Goal: Transaction & Acquisition: Purchase product/service

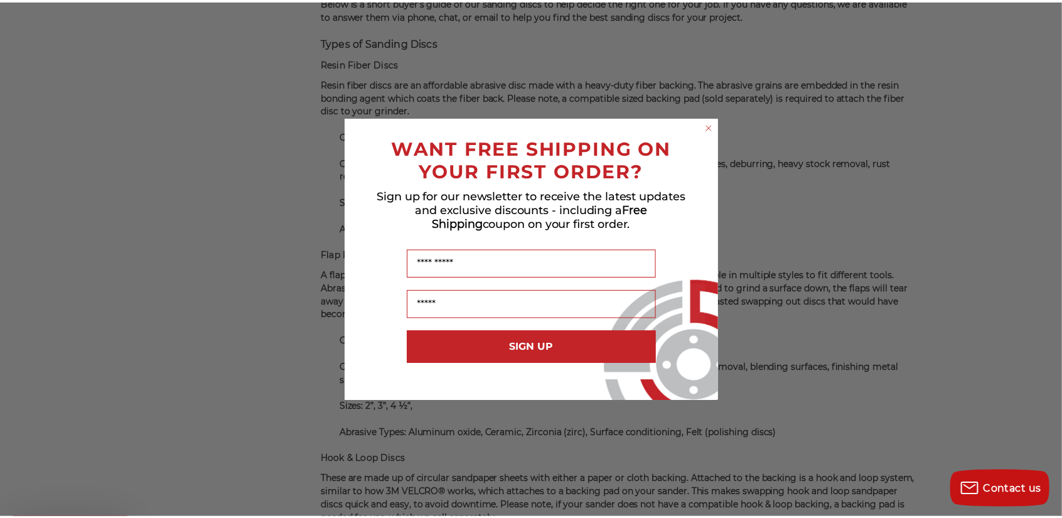
scroll to position [2319, 0]
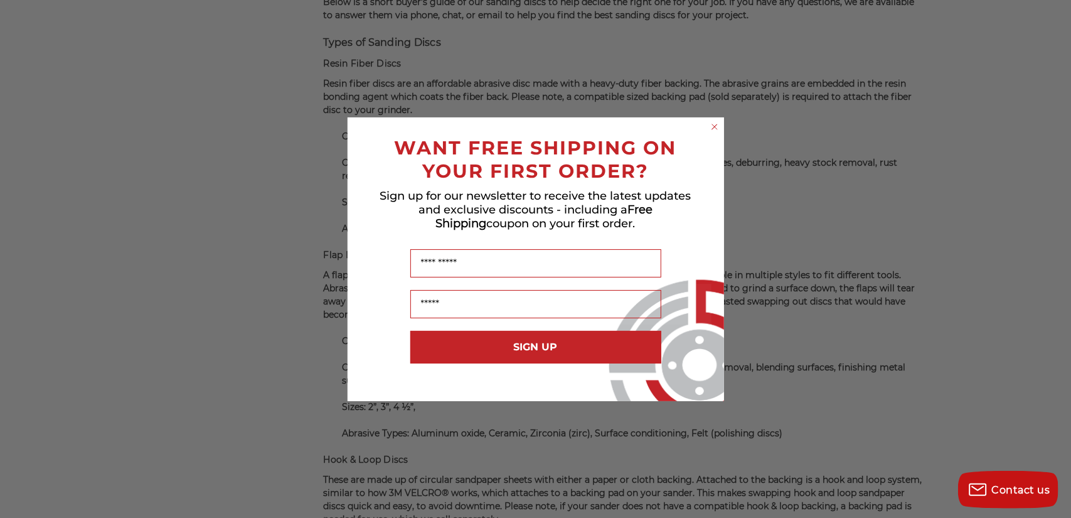
click at [715, 129] on circle "Close dialog" at bounding box center [714, 126] width 12 height 12
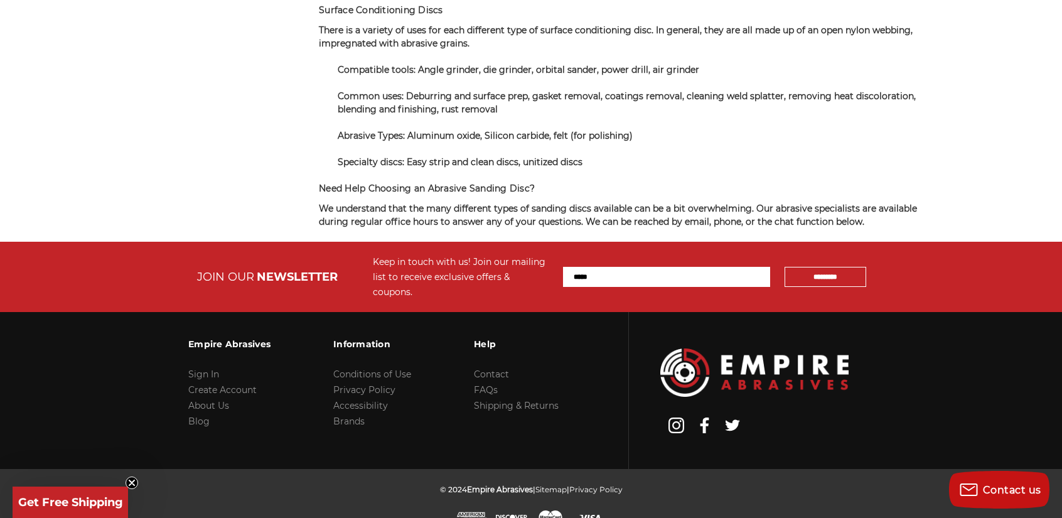
scroll to position [3510, 0]
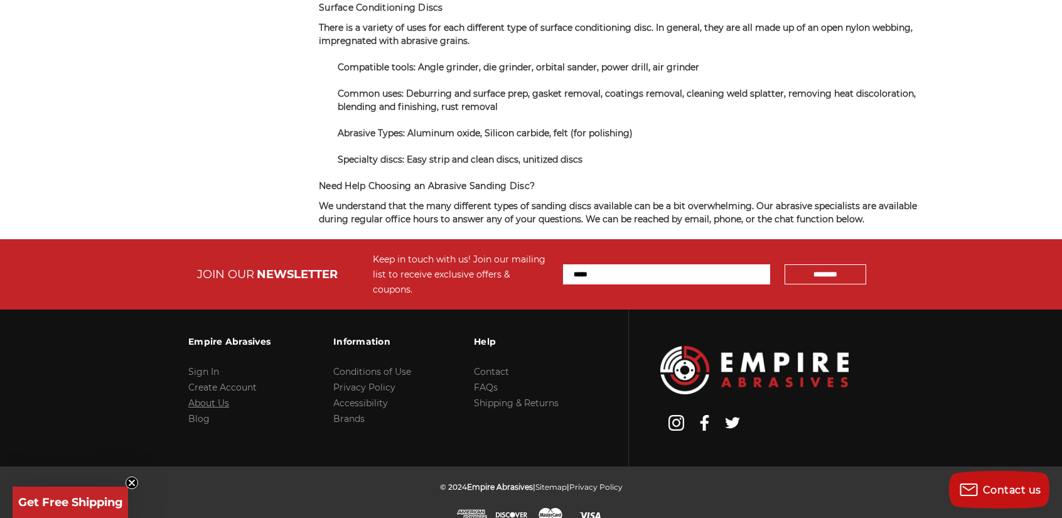
click at [213, 397] on link "About Us" at bounding box center [208, 402] width 41 height 11
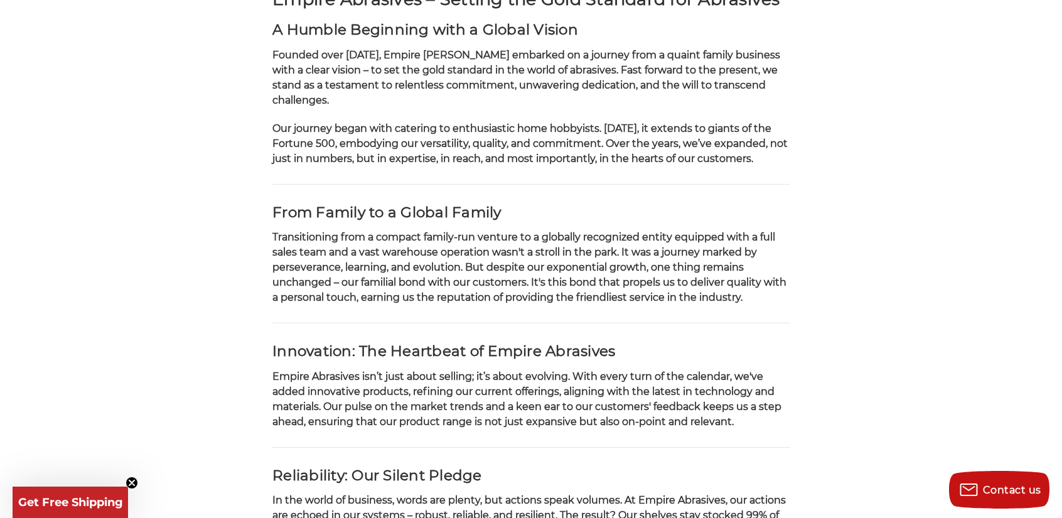
scroll to position [124, 0]
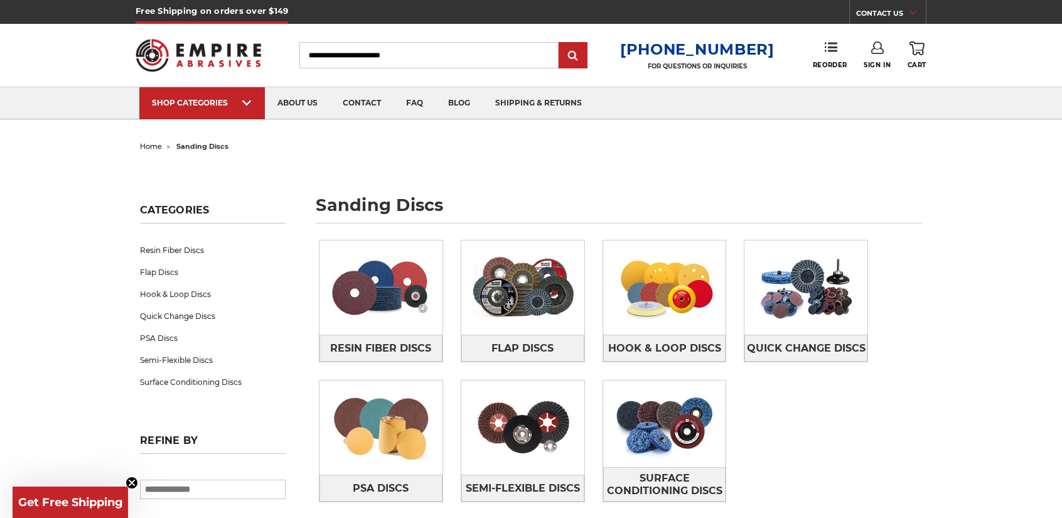
scroll to position [2696, 0]
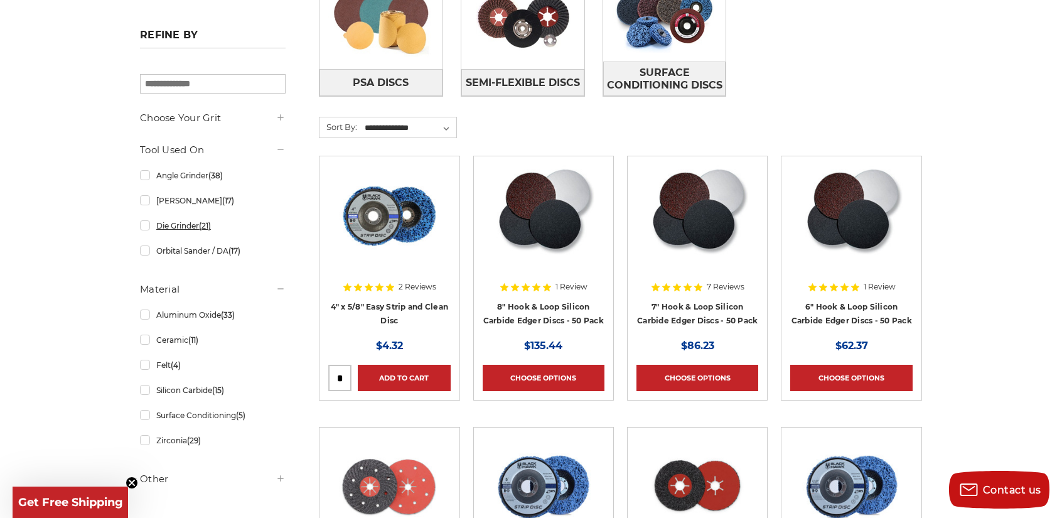
scroll to position [439, 0]
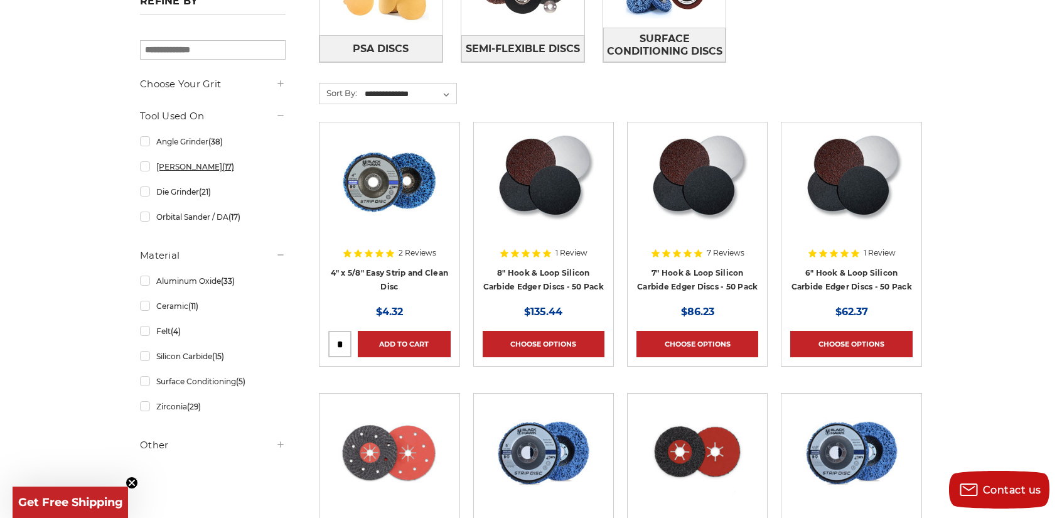
click at [174, 169] on link "Bench Sander (17)" at bounding box center [213, 167] width 146 height 22
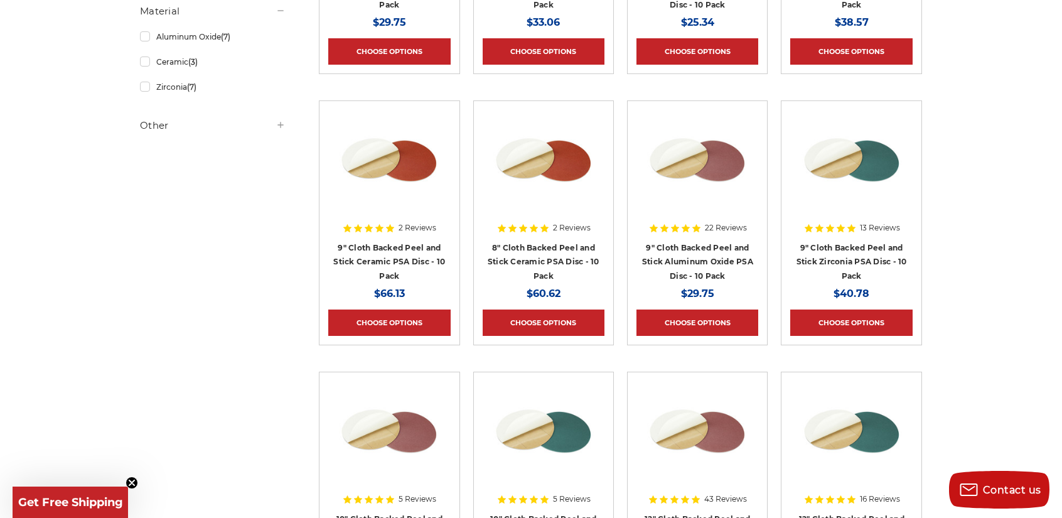
scroll to position [627, 0]
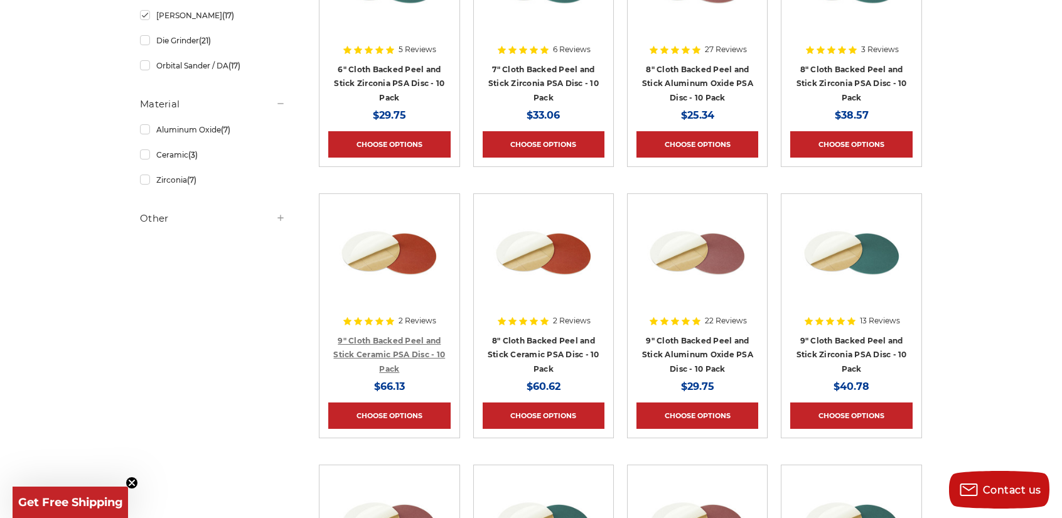
click at [393, 342] on link "9" Cloth Backed Peel and Stick Ceramic PSA Disc - 10 Pack" at bounding box center [389, 355] width 112 height 38
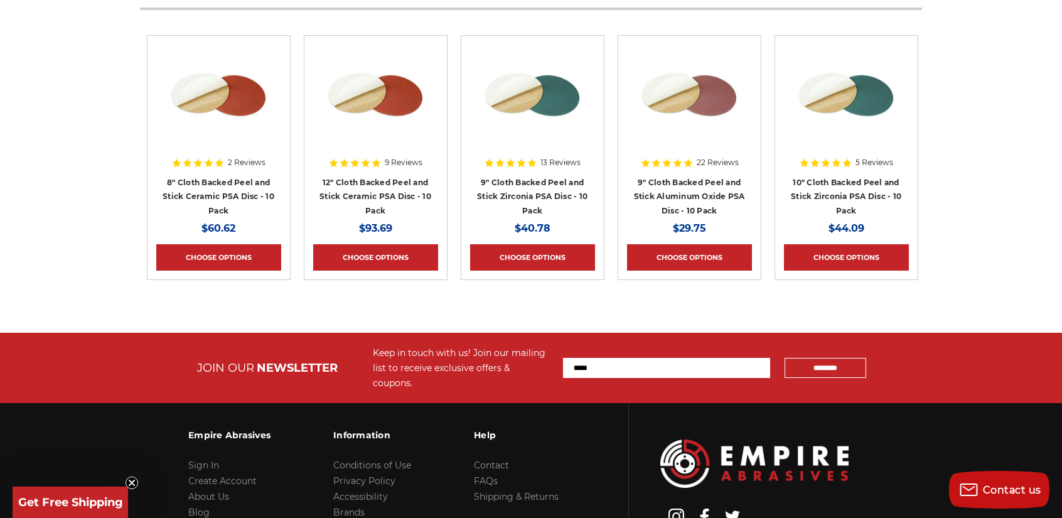
scroll to position [2321, 0]
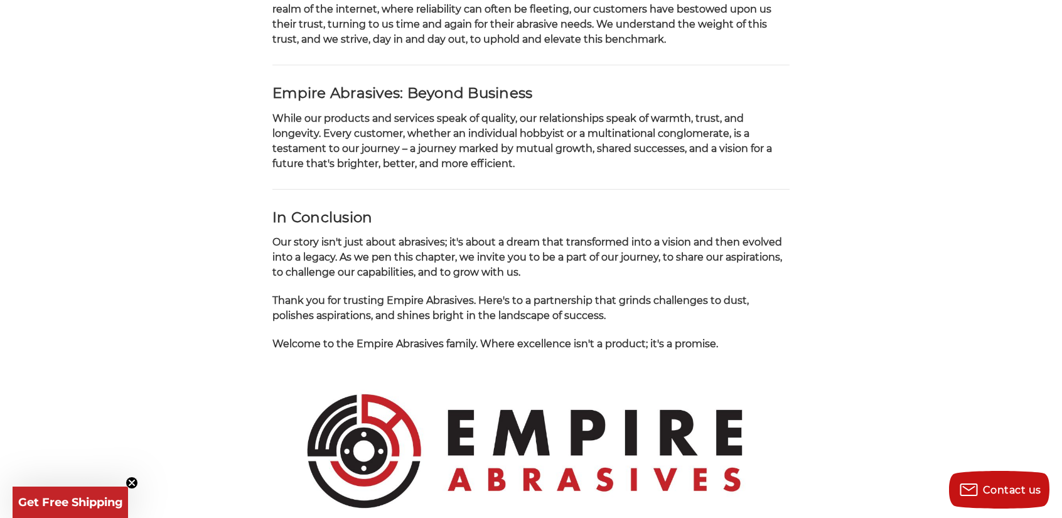
scroll to position [1317, 0]
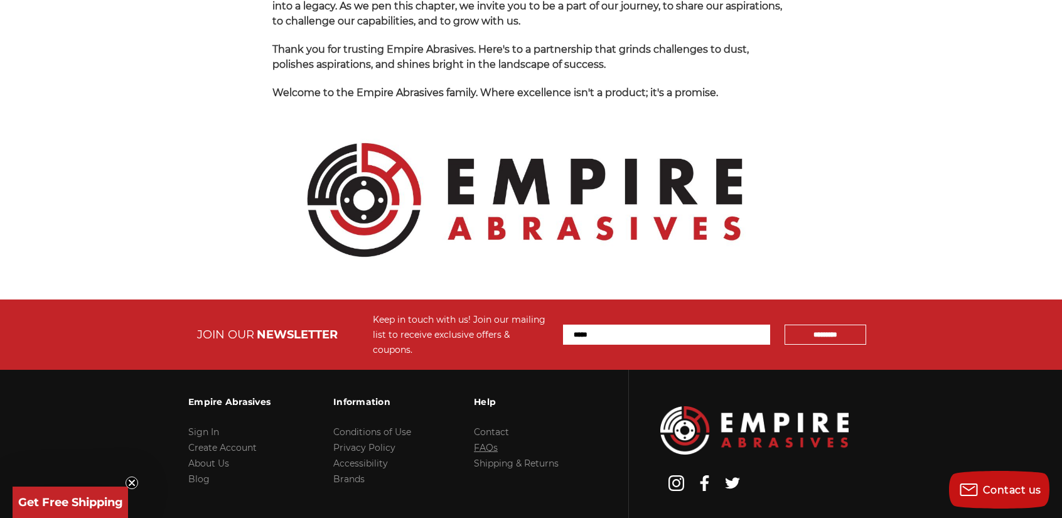
click at [487, 442] on link "FAQs" at bounding box center [486, 447] width 24 height 11
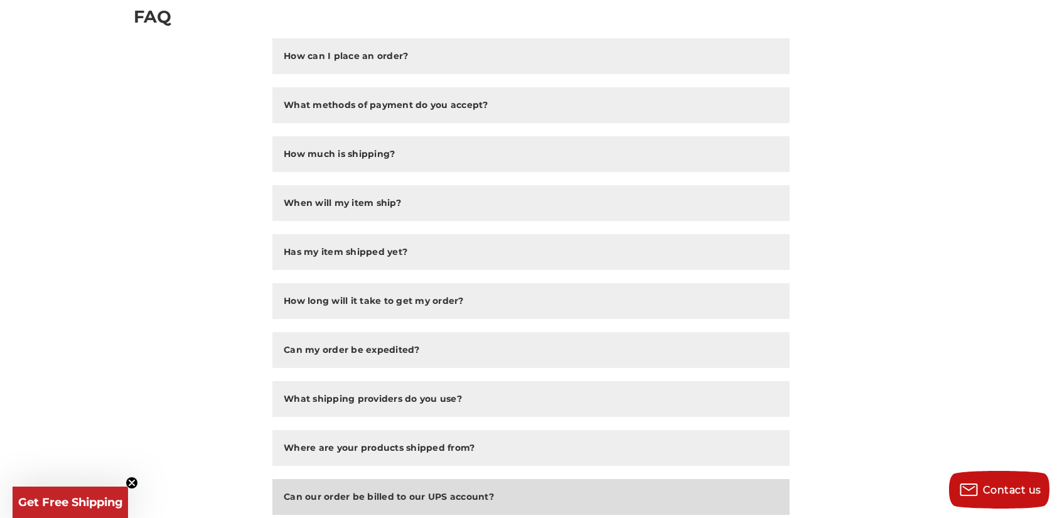
scroll to position [188, 0]
click at [384, 301] on h2 "How long will it take to get my order?" at bounding box center [374, 300] width 180 height 13
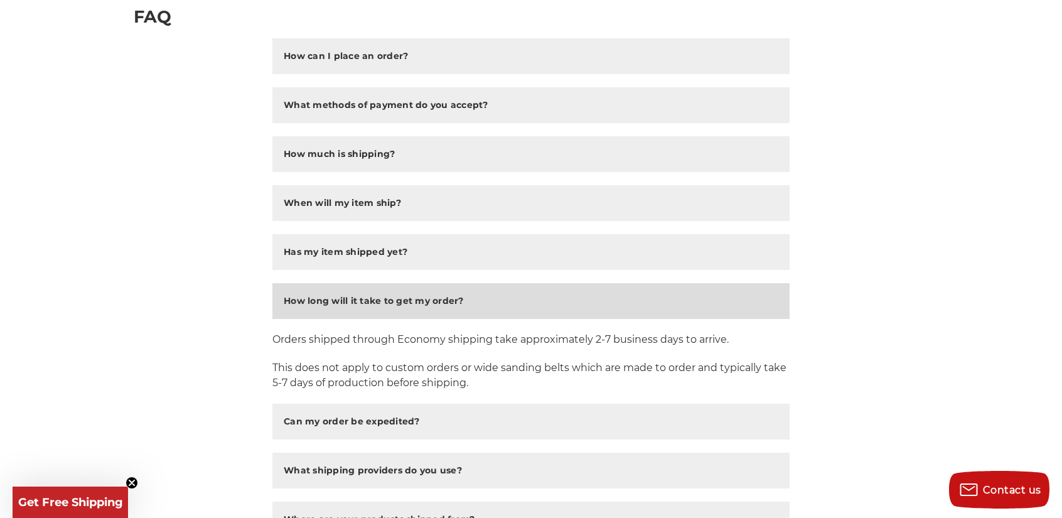
click at [384, 299] on h2 "How long will it take to get my order?" at bounding box center [374, 300] width 180 height 13
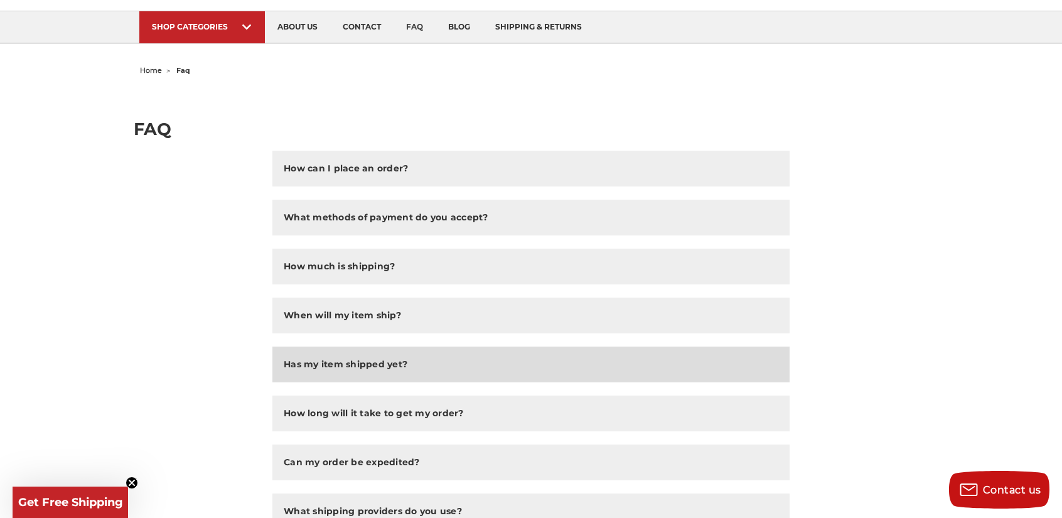
scroll to position [63, 0]
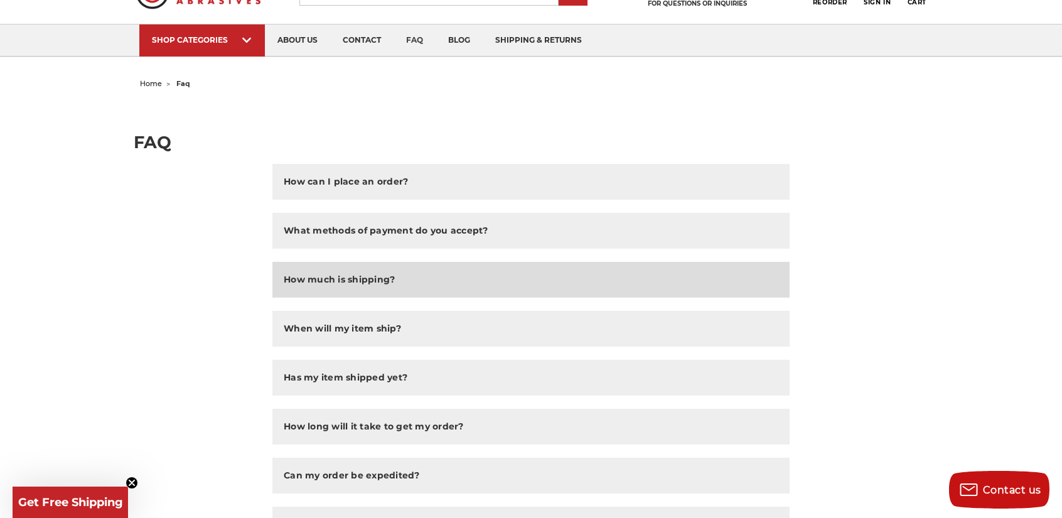
click at [360, 282] on h2 "How much is shipping?" at bounding box center [339, 279] width 111 height 13
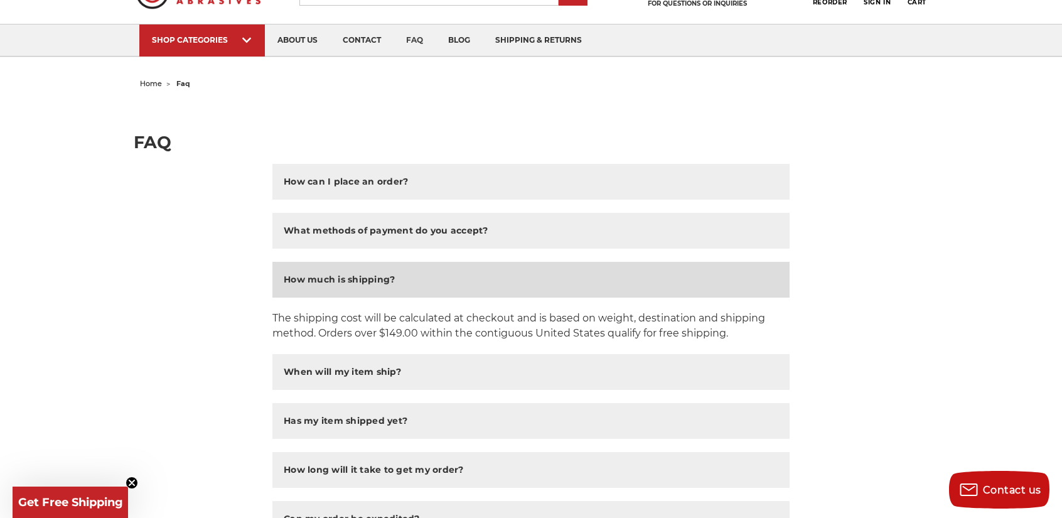
click at [360, 282] on h2 "How much is shipping?" at bounding box center [339, 279] width 111 height 13
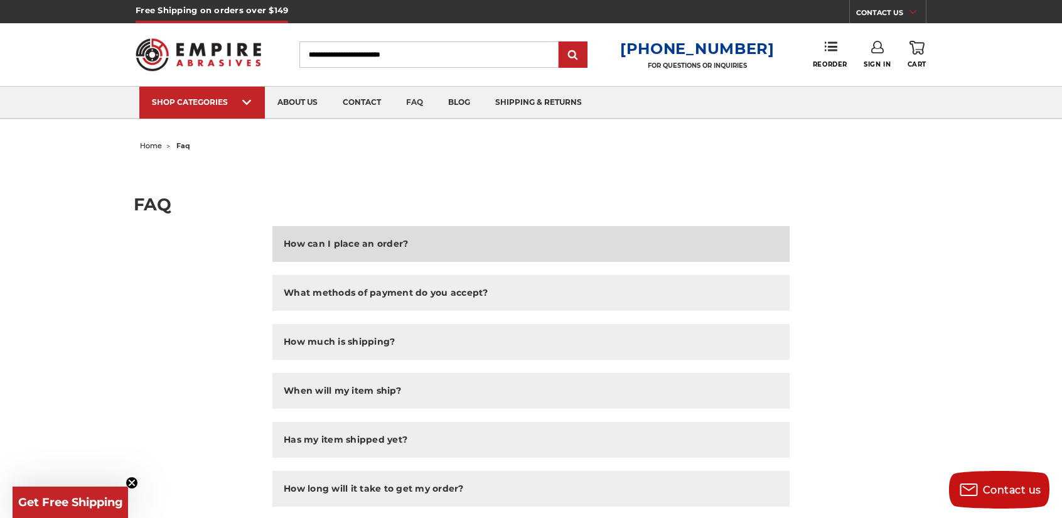
scroll to position [0, 0]
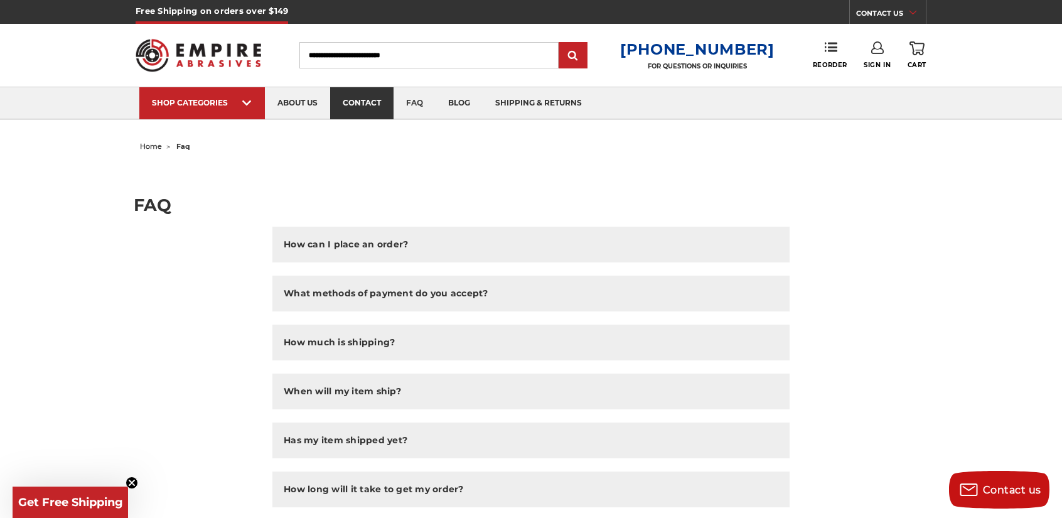
click at [345, 107] on link "contact" at bounding box center [361, 103] width 63 height 32
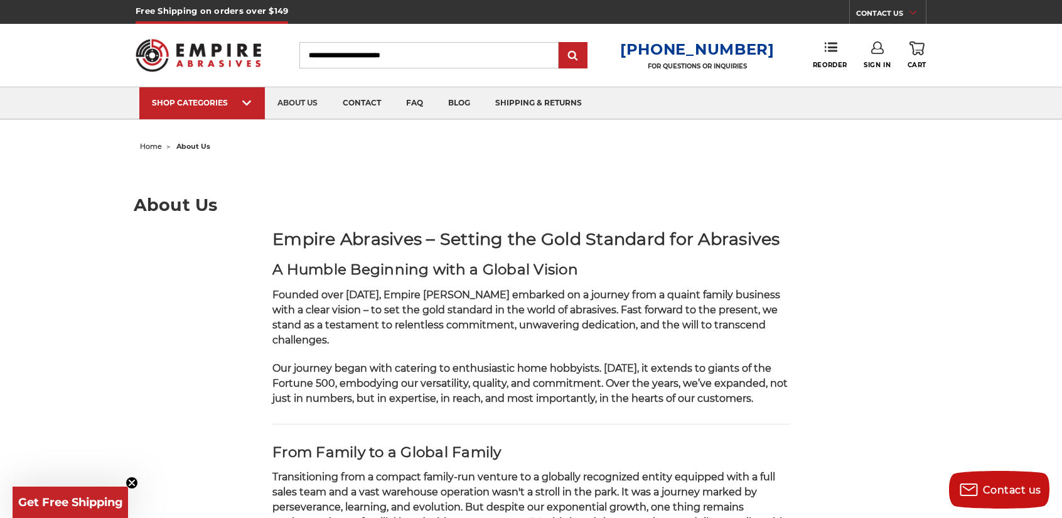
click at [193, 60] on img at bounding box center [198, 55] width 125 height 49
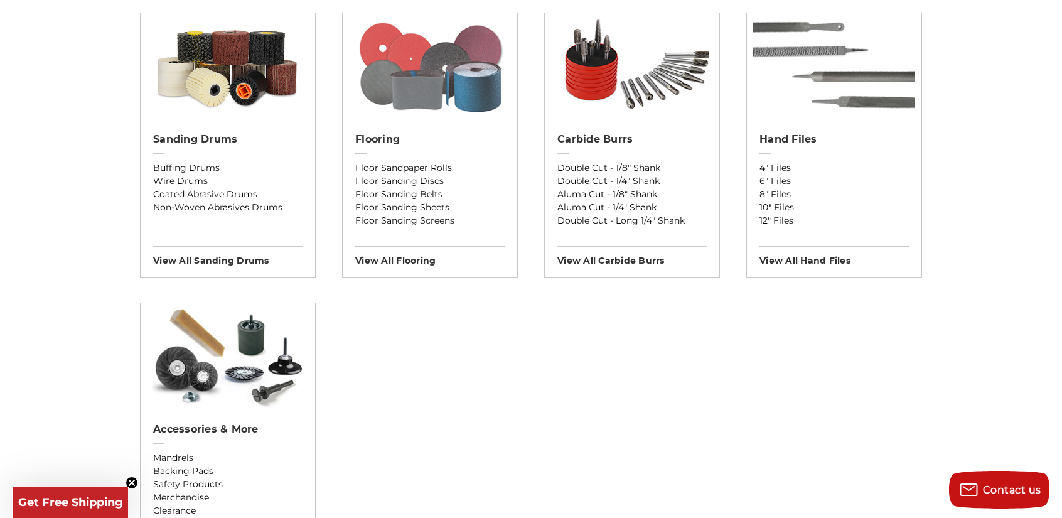
scroll to position [1067, 0]
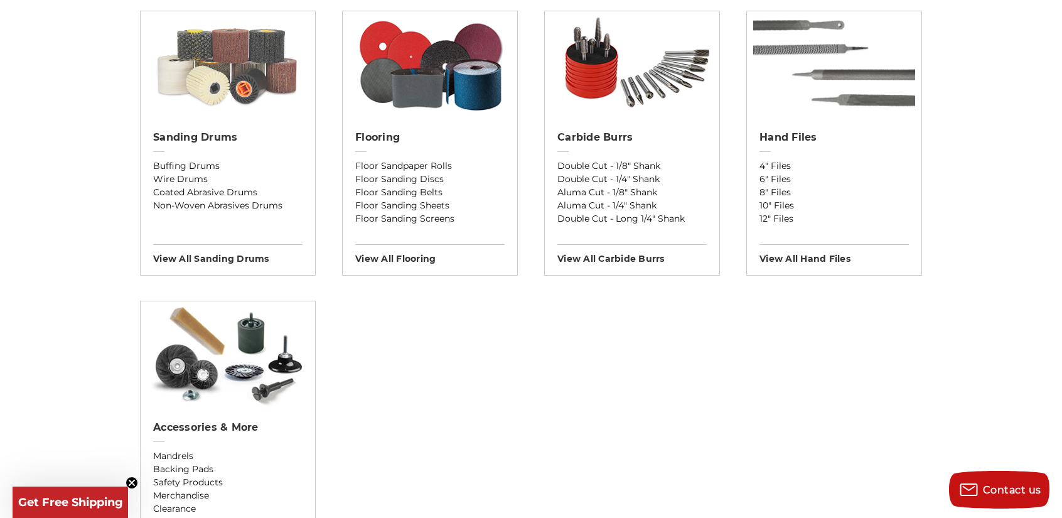
click at [240, 85] on img at bounding box center [228, 64] width 174 height 107
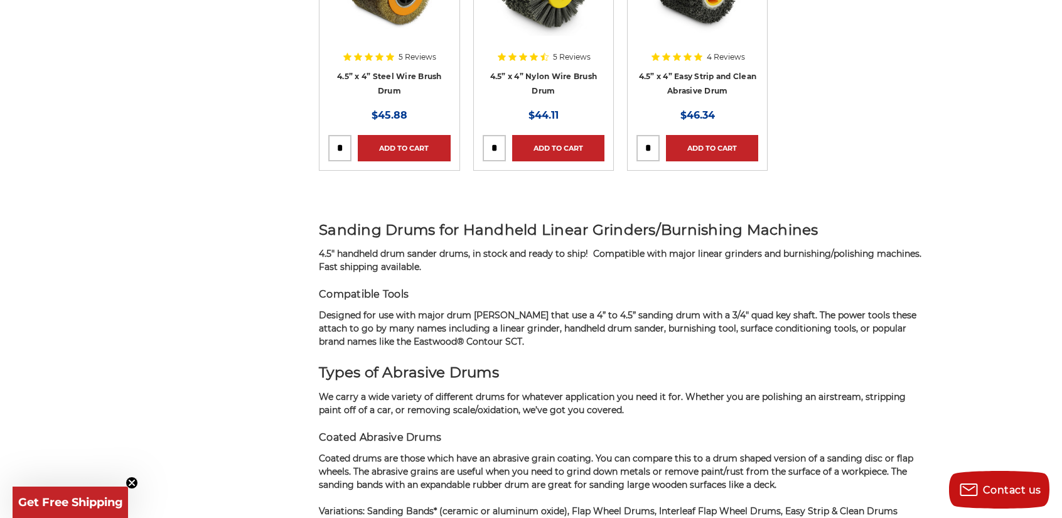
scroll to position [1129, 0]
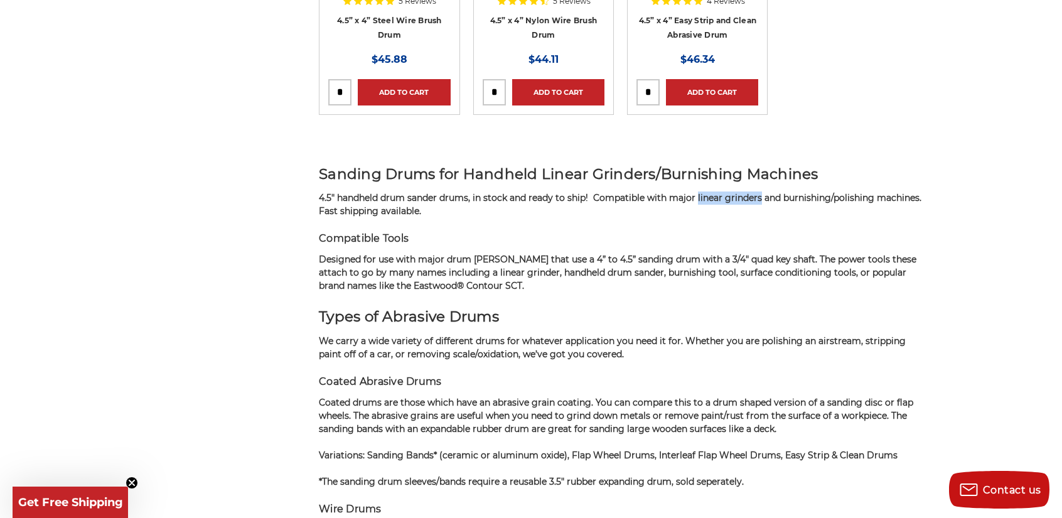
drag, startPoint x: 696, startPoint y: 196, endPoint x: 760, endPoint y: 193, distance: 64.0
click at [760, 193] on span "4.5" handheld drum sander drums, in stock and ready to ship! Compatible with ma…" at bounding box center [620, 204] width 602 height 24
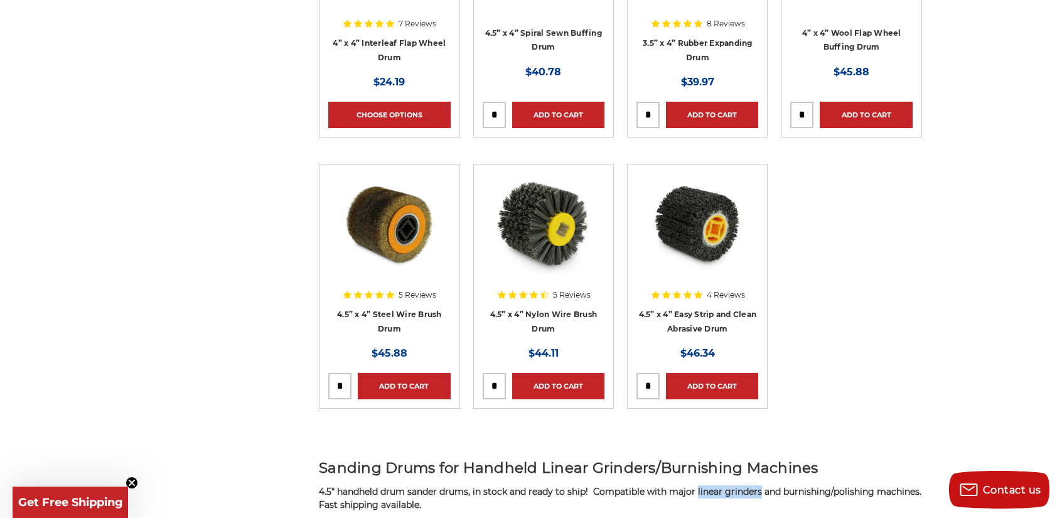
scroll to position [816, 0]
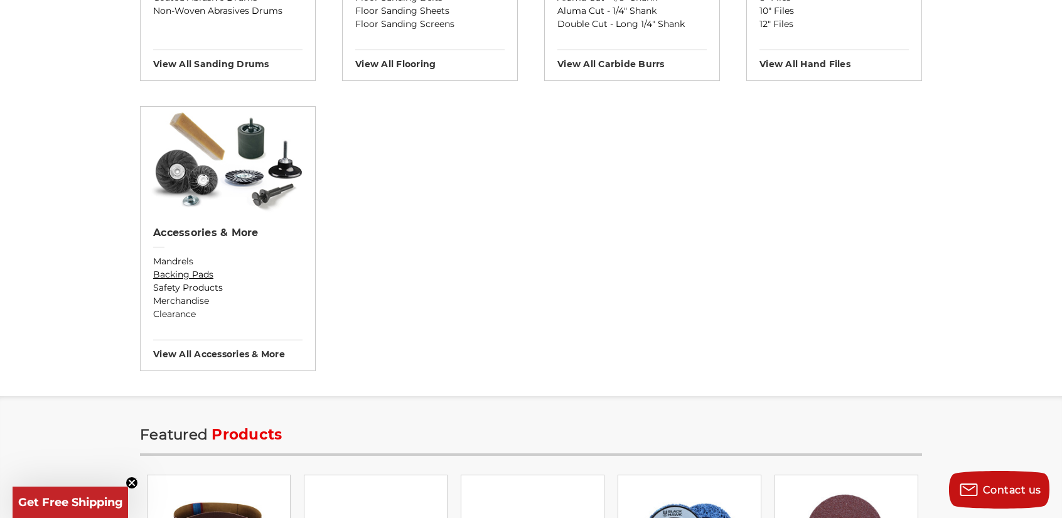
scroll to position [1255, 0]
click at [220, 228] on h2 "Accessories & More" at bounding box center [227, 232] width 149 height 13
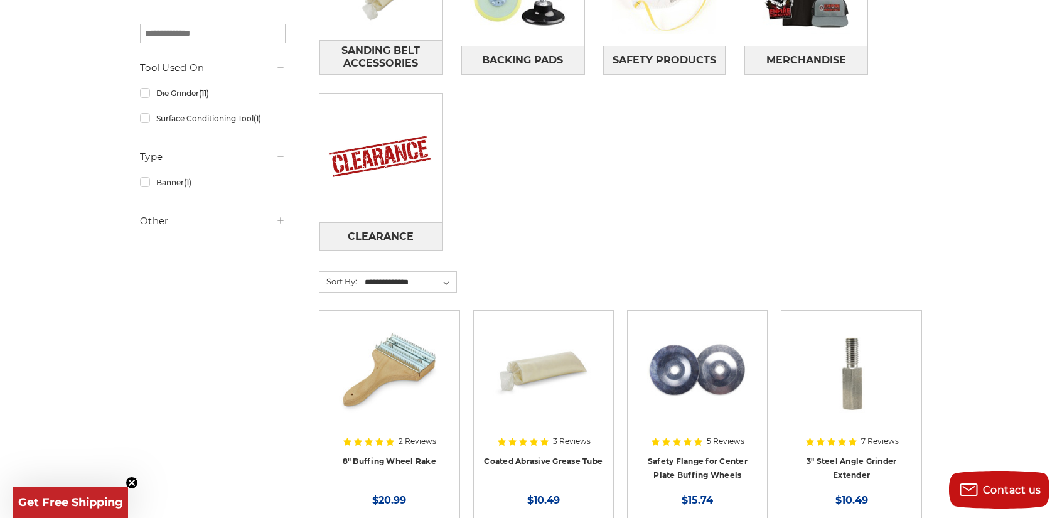
scroll to position [502, 0]
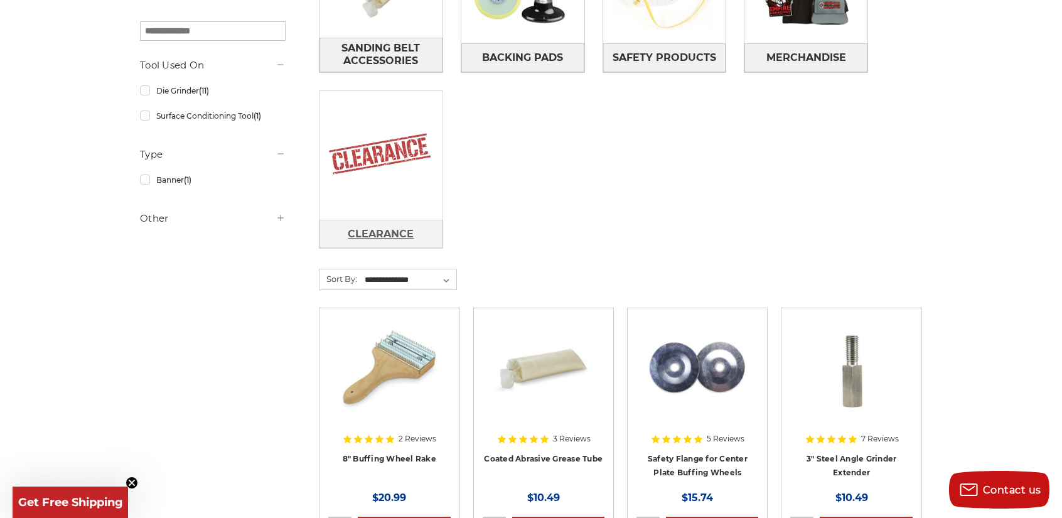
click at [378, 235] on span "Clearance" at bounding box center [381, 233] width 66 height 21
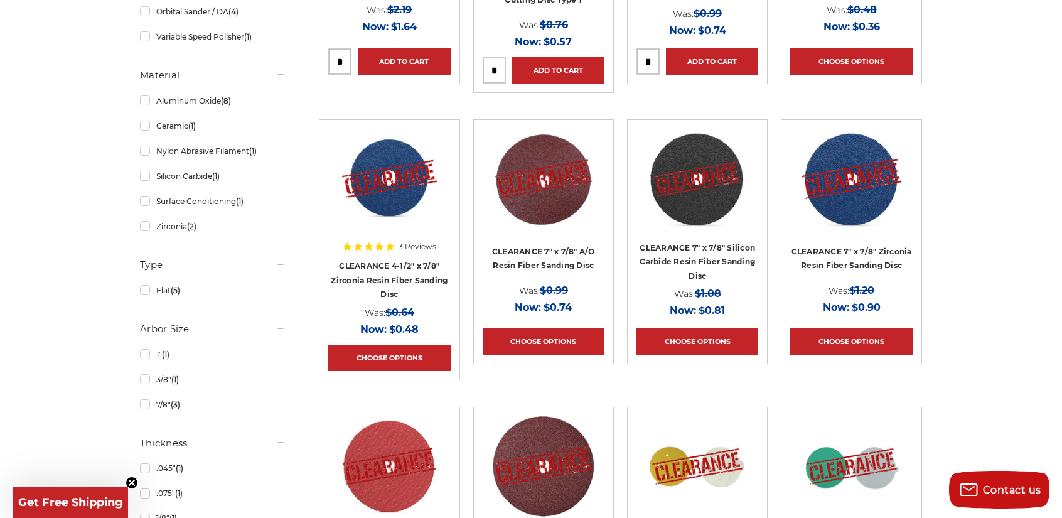
scroll to position [816, 0]
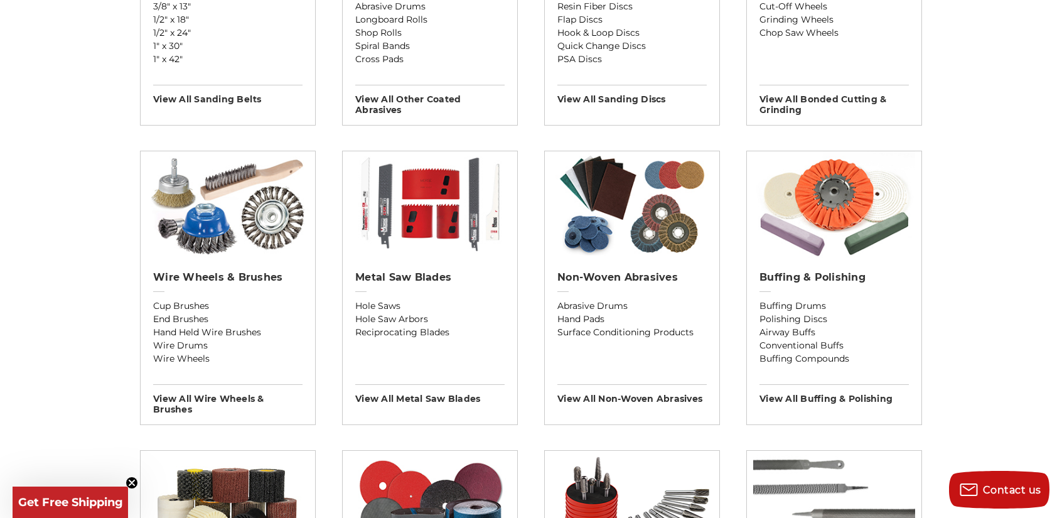
scroll to position [634, 0]
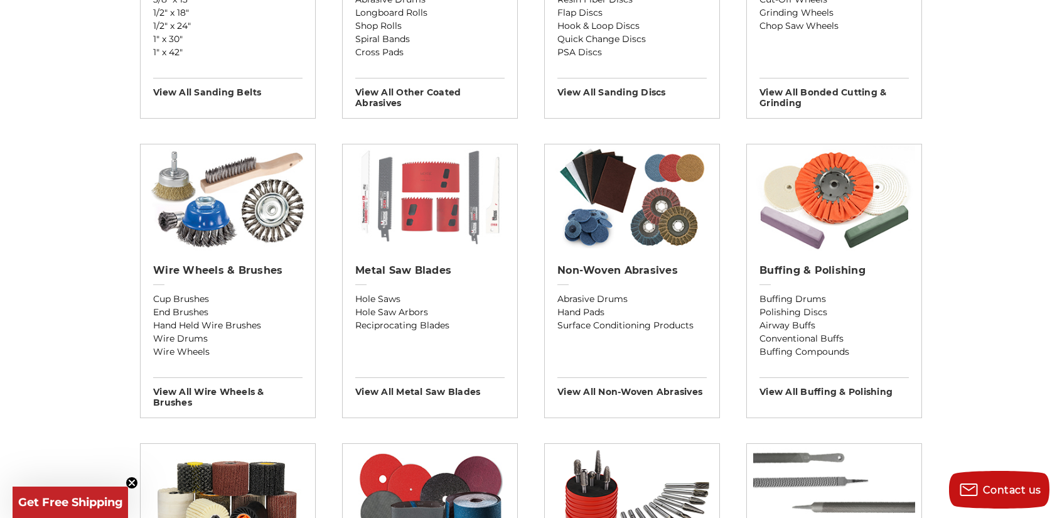
click at [403, 229] on img at bounding box center [430, 197] width 162 height 107
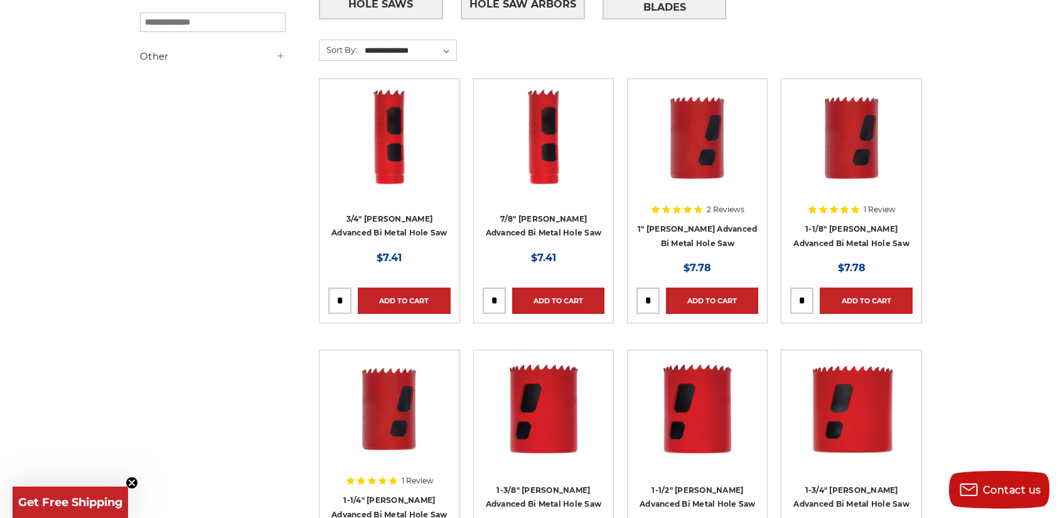
scroll to position [376, 0]
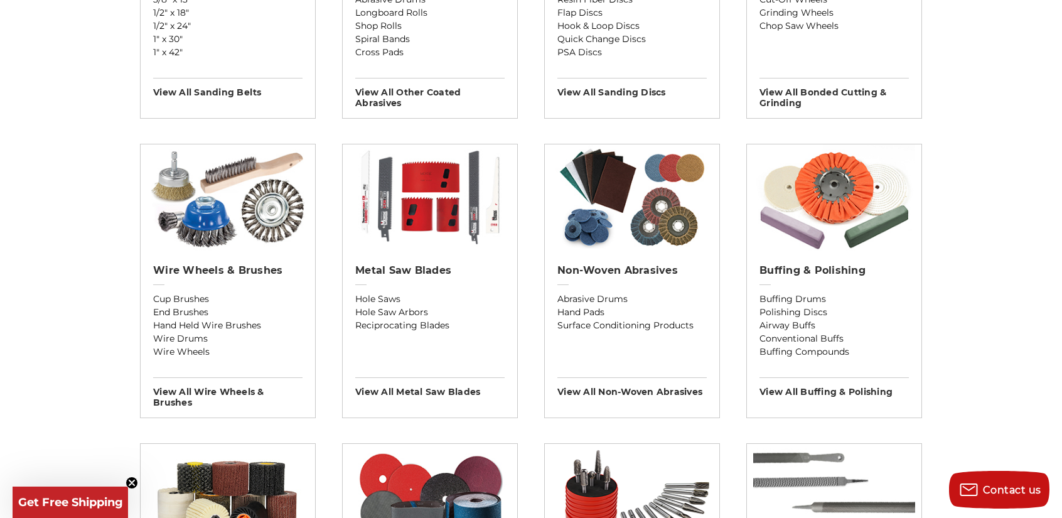
click at [176, 257] on div "Wire Wheels & Brushes Cup Brushes End Brushes Hand Held Wire Brushes Wire Drums…" at bounding box center [228, 331] width 174 height 153
click at [179, 267] on h2 "Wire Wheels & Brushes" at bounding box center [227, 270] width 149 height 13
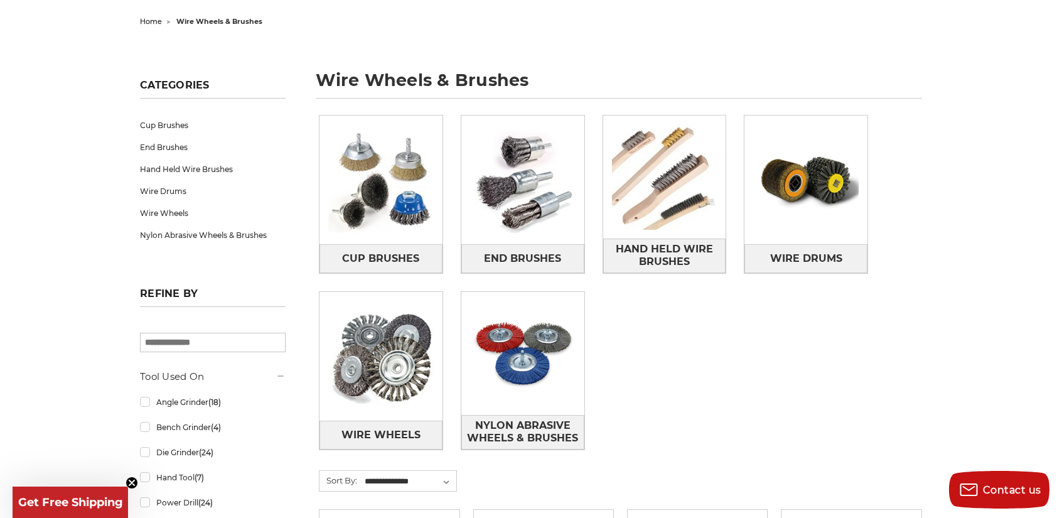
scroll to position [125, 0]
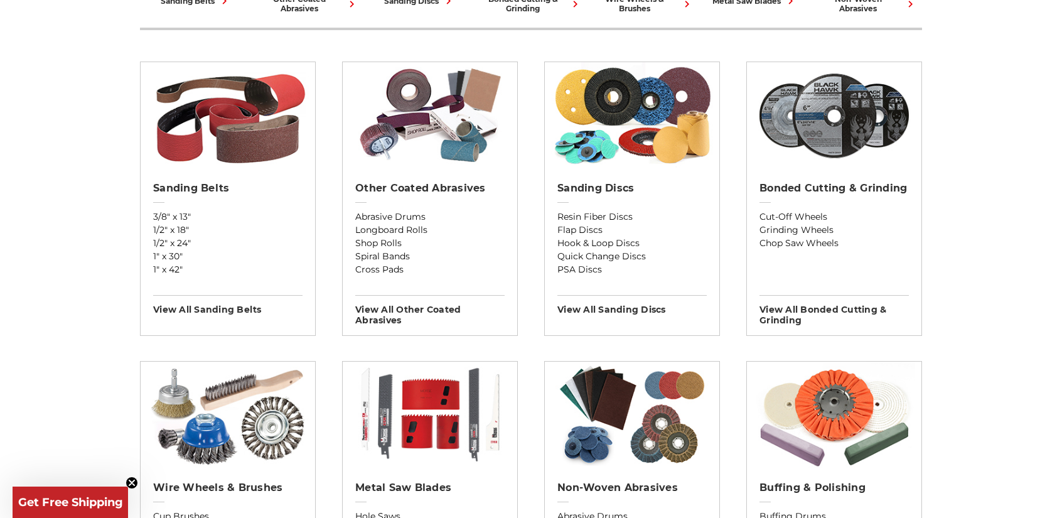
scroll to position [383, 0]
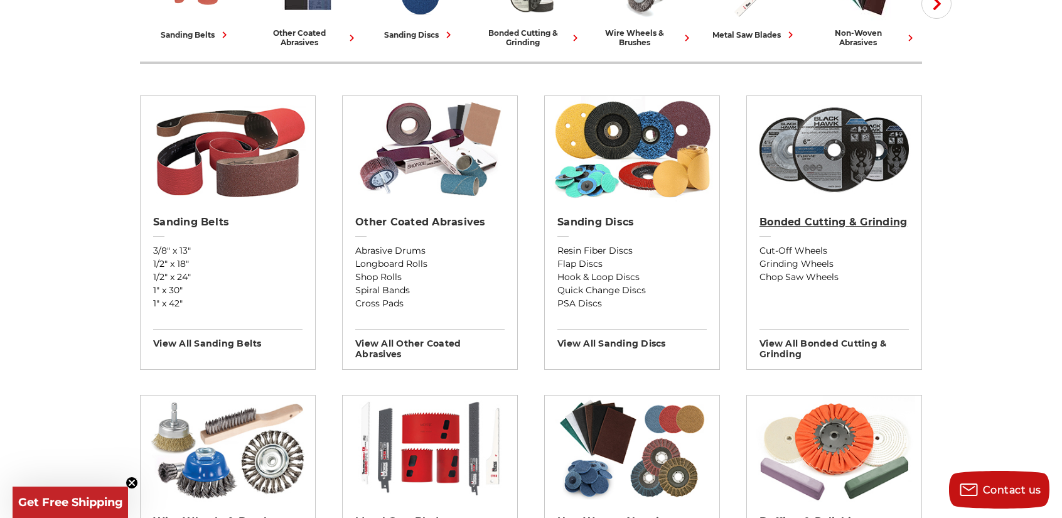
click at [799, 224] on h2 "Bonded Cutting & Grinding" at bounding box center [833, 222] width 149 height 13
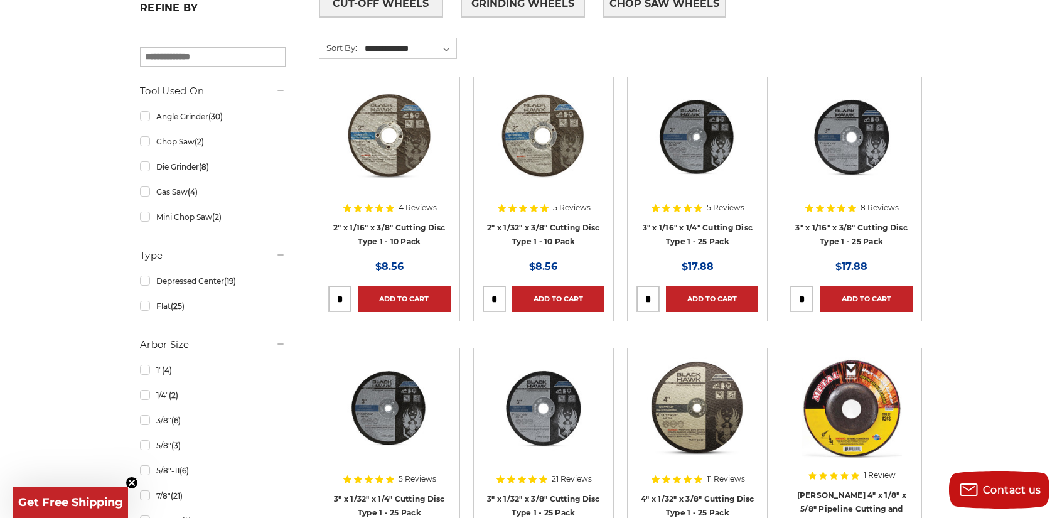
scroll to position [314, 0]
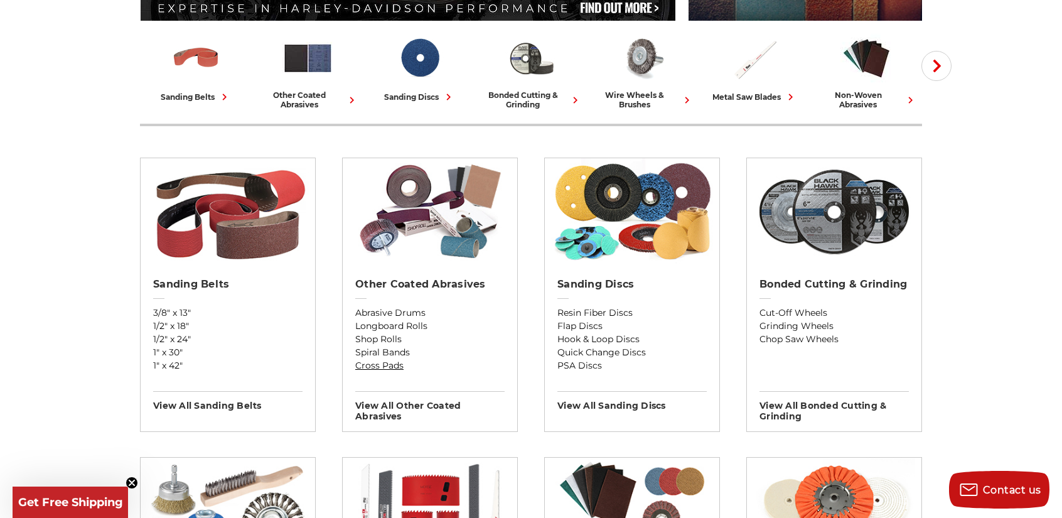
scroll to position [321, 0]
click at [590, 286] on h2 "Sanding Discs" at bounding box center [631, 285] width 149 height 13
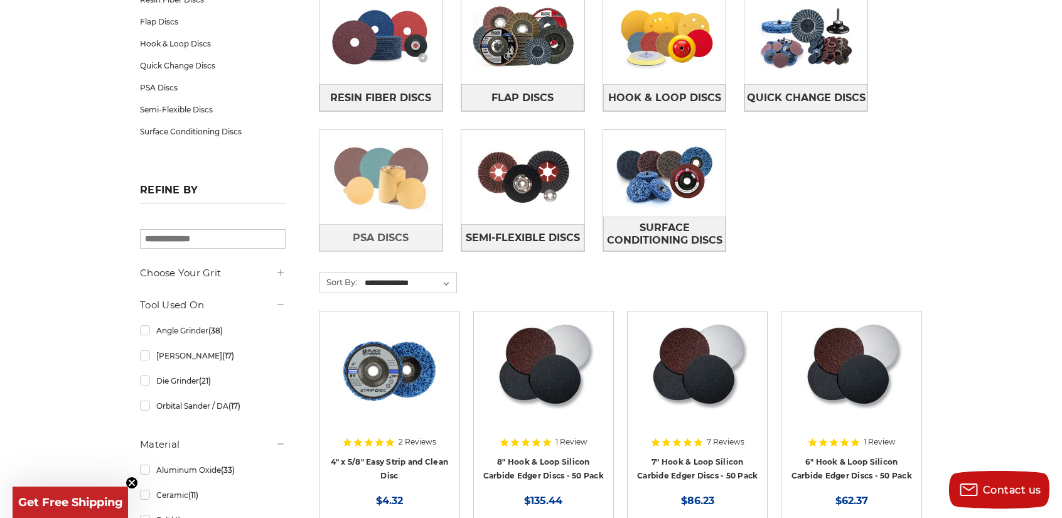
scroll to position [251, 0]
click at [383, 240] on span "PSA Discs" at bounding box center [381, 236] width 56 height 21
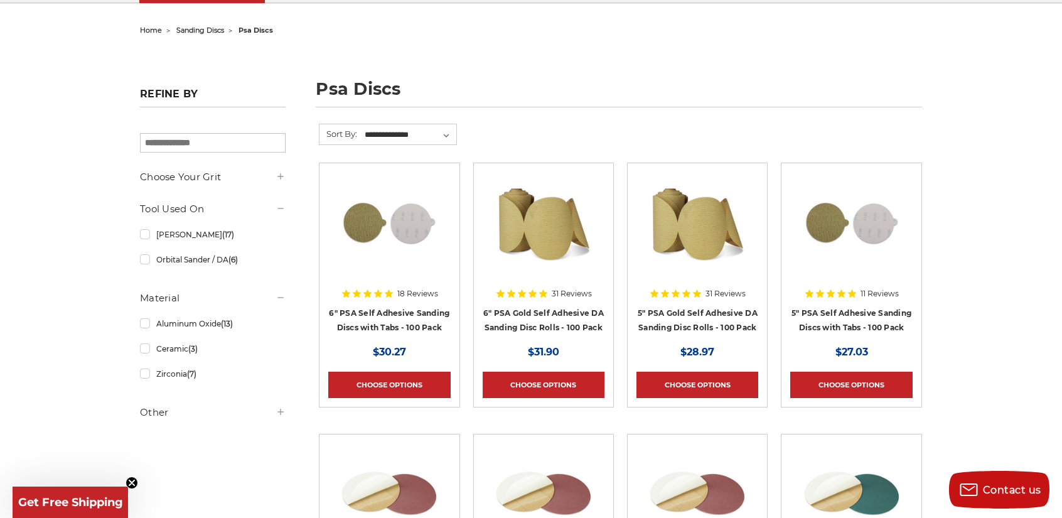
scroll to position [125, 0]
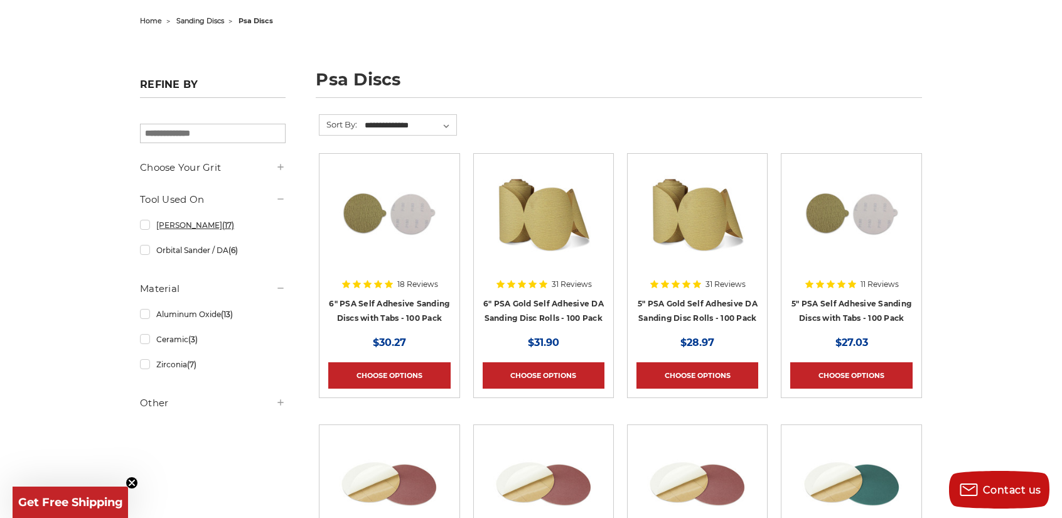
click at [160, 225] on link "Bench Sander (17)" at bounding box center [213, 225] width 146 height 22
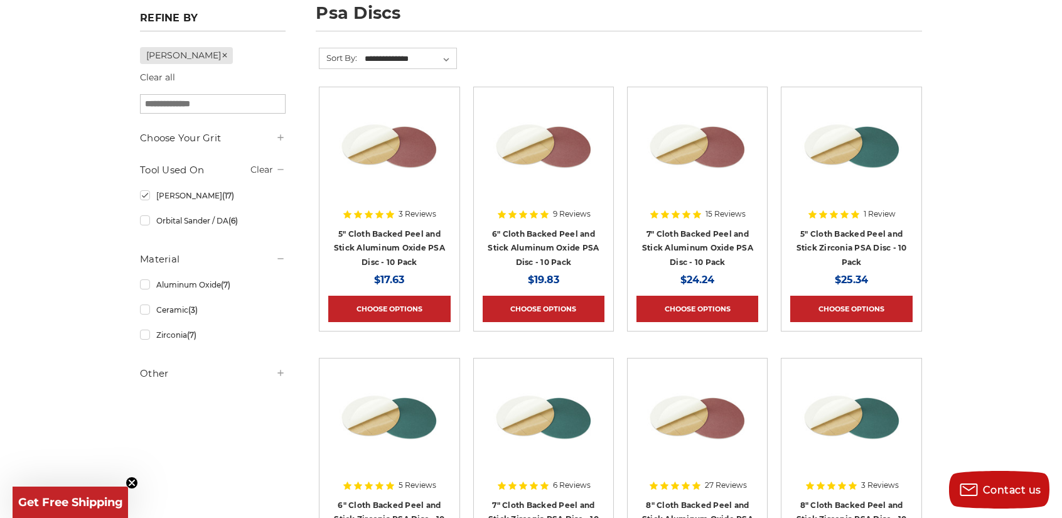
scroll to position [188, 0]
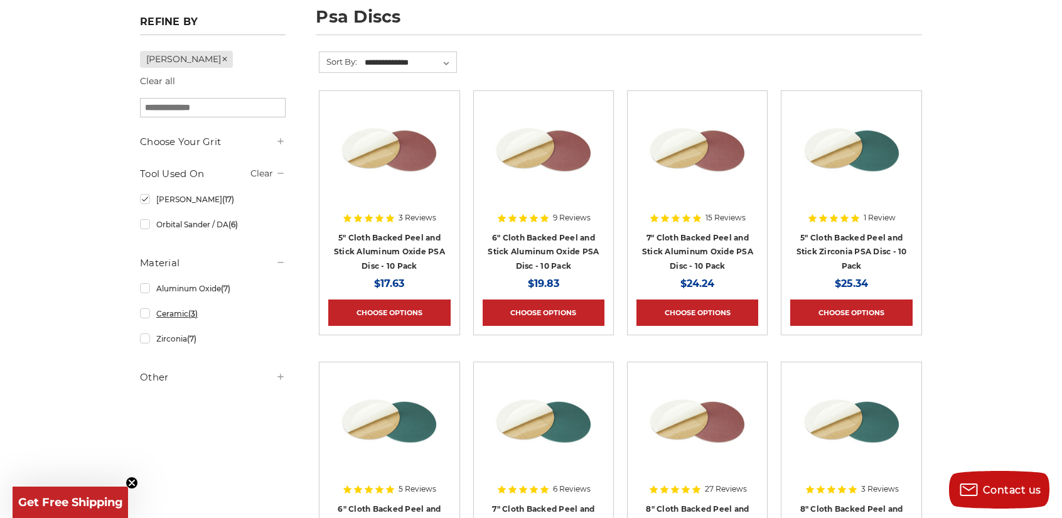
click at [180, 311] on link "Ceramic (3)" at bounding box center [213, 313] width 146 height 22
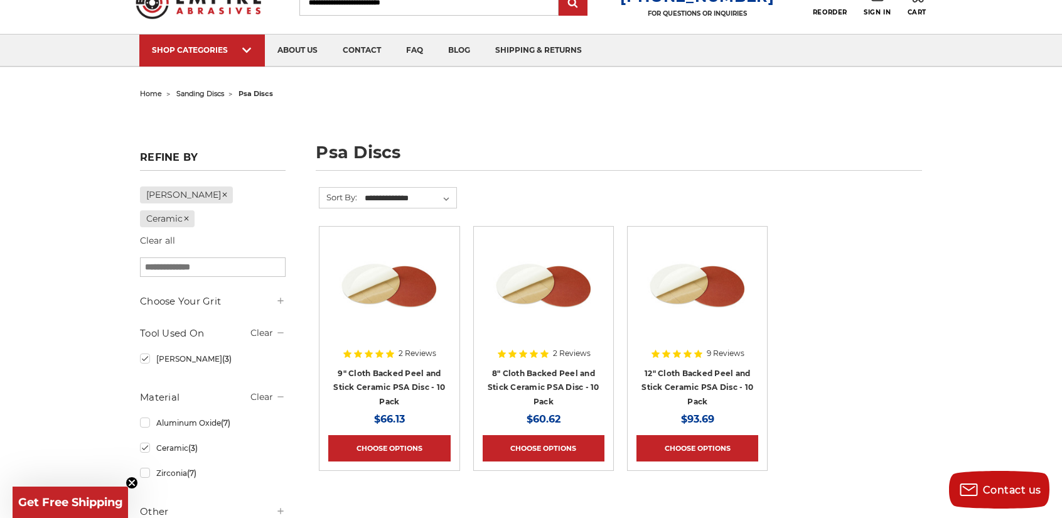
scroll to position [125, 0]
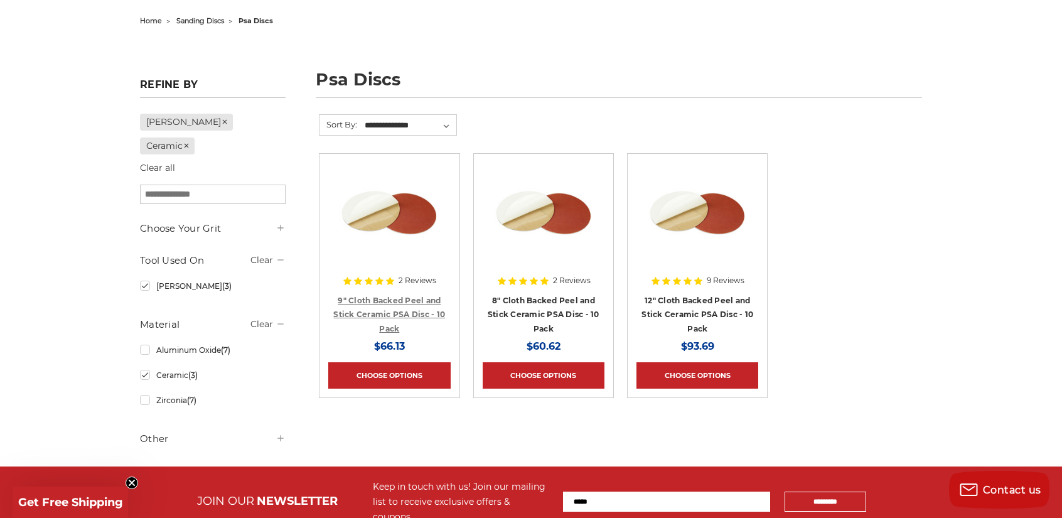
click at [389, 300] on link "9" Cloth Backed Peel and Stick Ceramic PSA Disc - 10 Pack" at bounding box center [389, 314] width 112 height 38
